Goal: Task Accomplishment & Management: Complete application form

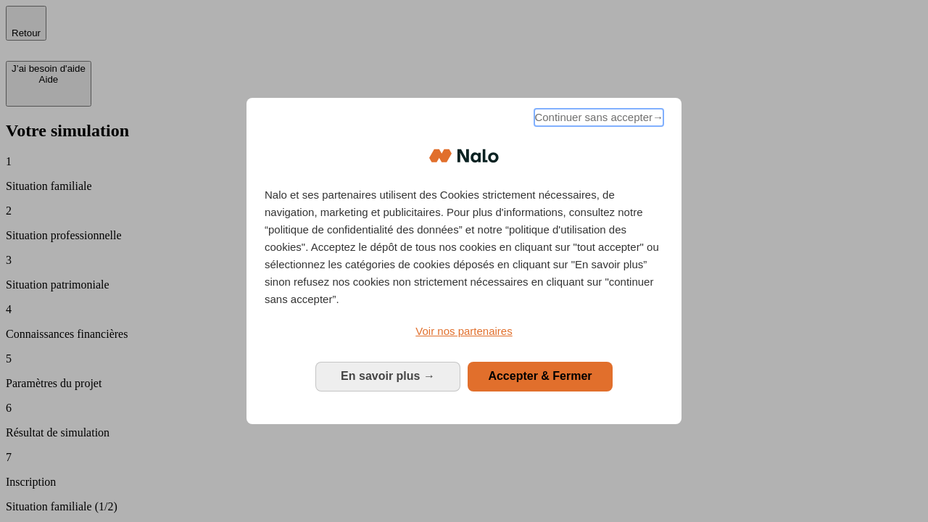
click at [597, 120] on span "Continuer sans accepter →" at bounding box center [598, 117] width 129 height 17
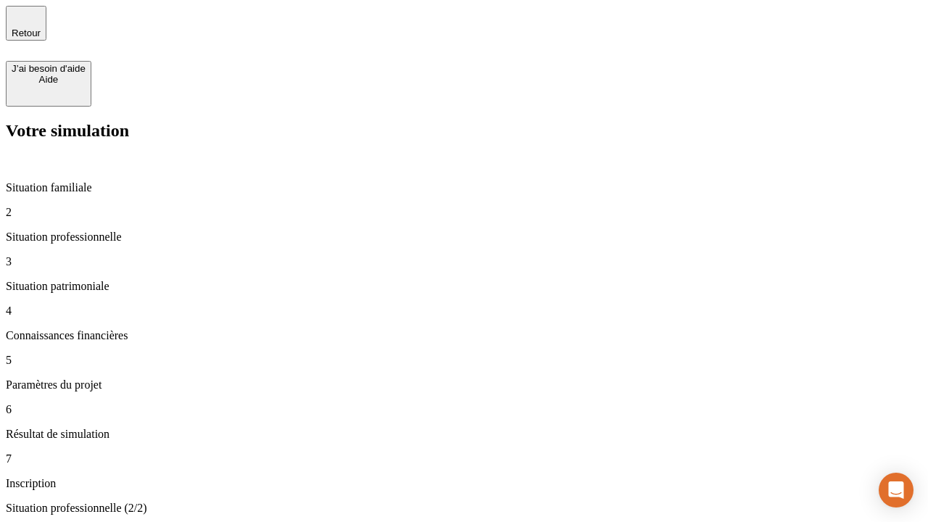
type input "30 000"
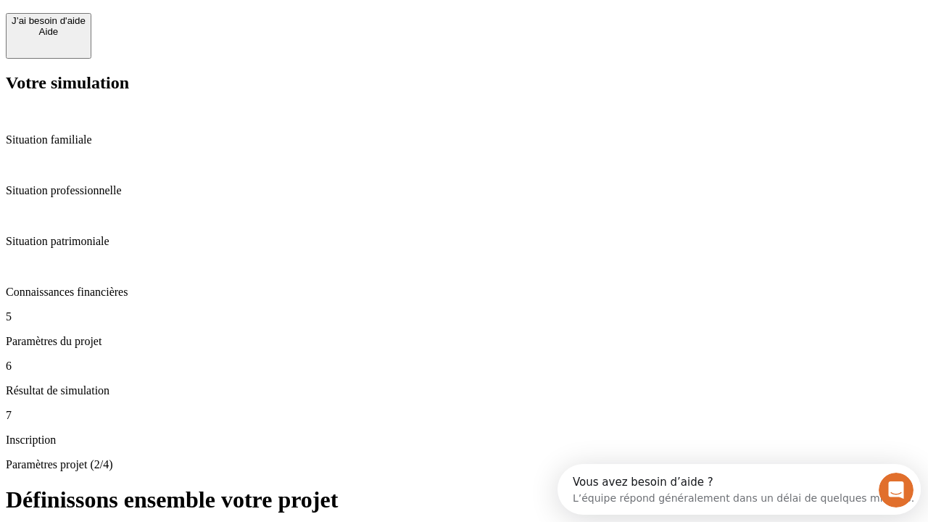
scroll to position [28, 0]
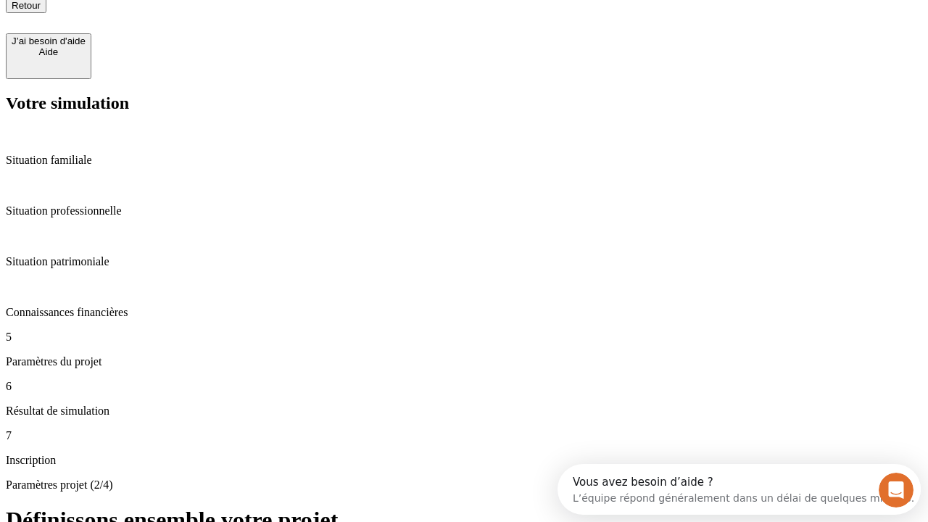
type input "25"
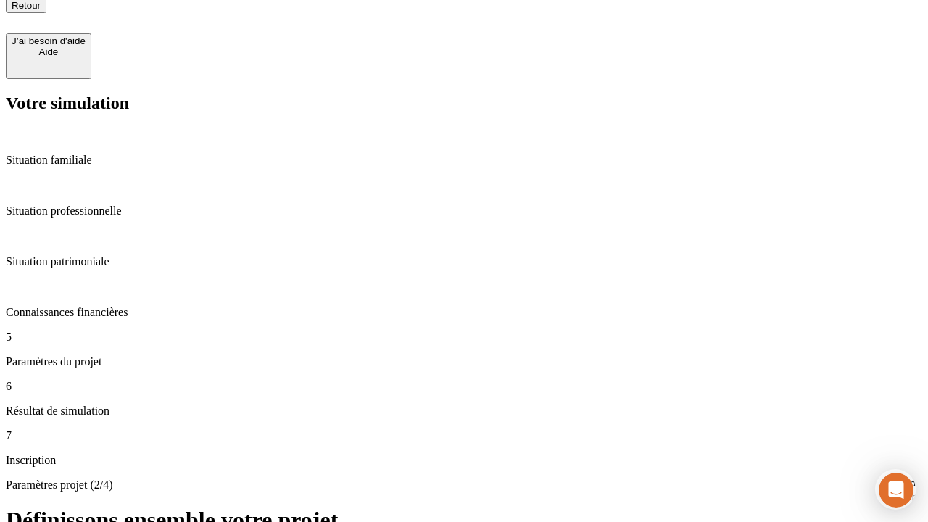
type input "64"
type input "1 000"
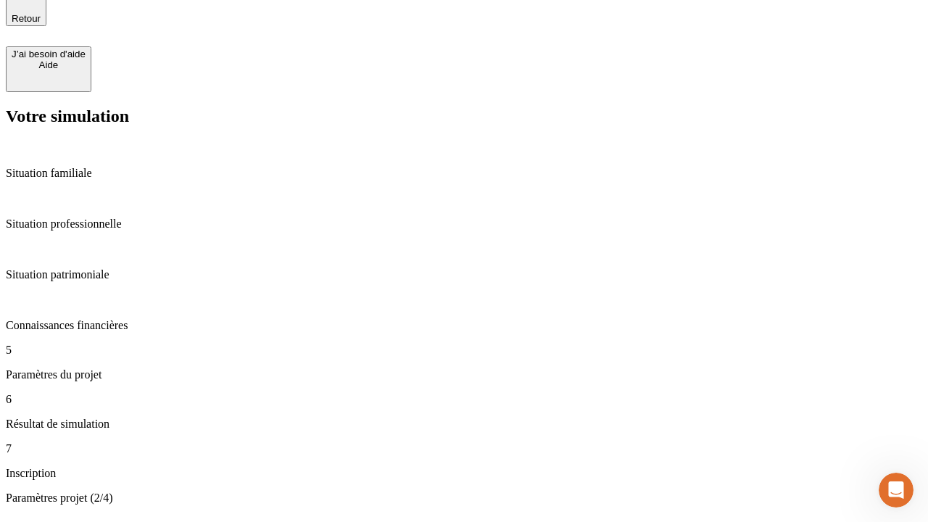
type input "640"
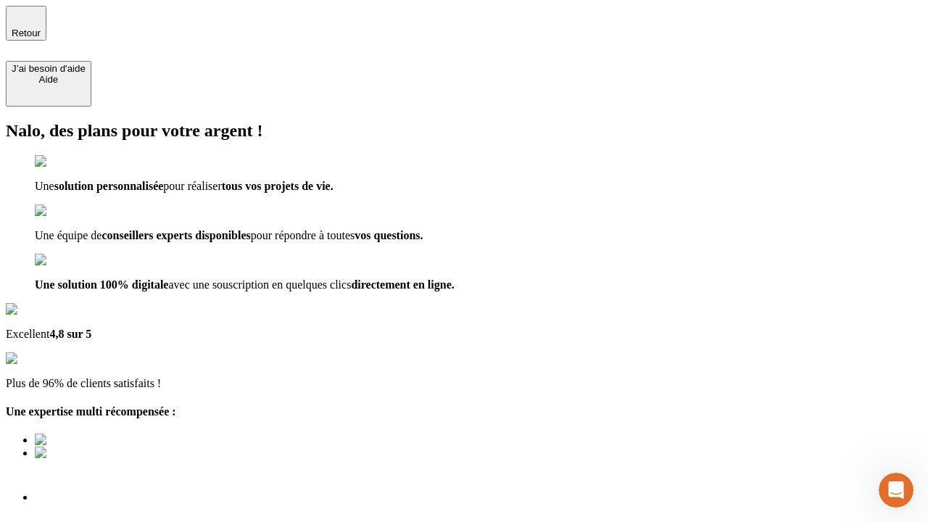
type input "[EMAIL_ADDRESS][PERSON_NAME][DOMAIN_NAME]"
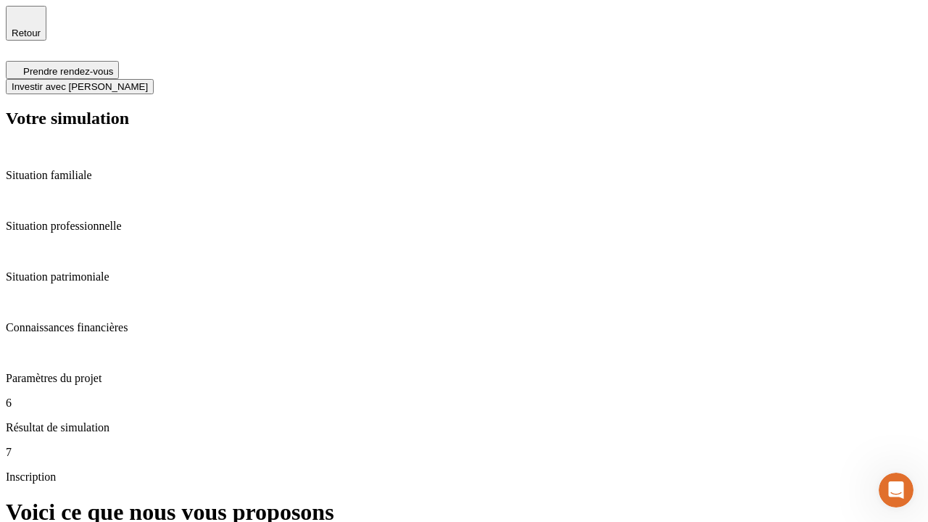
click at [148, 81] on span "Investir avec [PERSON_NAME]" at bounding box center [80, 86] width 136 height 11
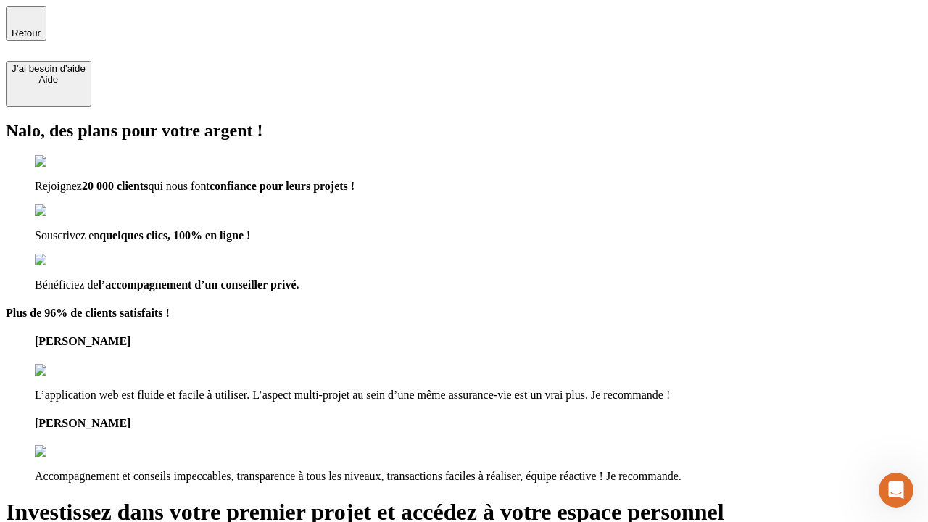
type input "[PERSON_NAME][EMAIL_ADDRESS][DOMAIN_NAME]"
